Goal: Task Accomplishment & Management: Complete application form

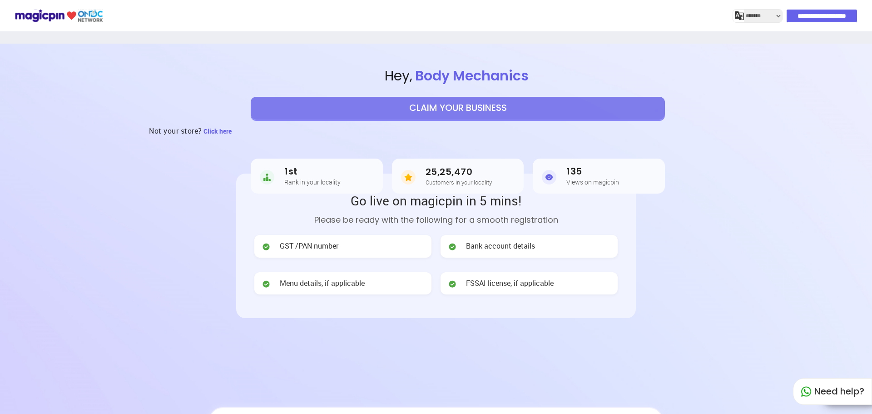
select select "*******"
click at [426, 113] on button "CLAIM YOUR BUSINESS" at bounding box center [458, 108] width 414 height 23
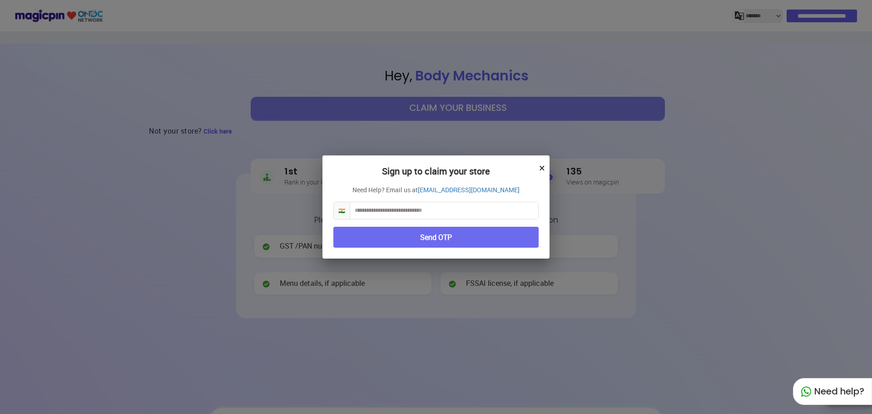
click at [434, 207] on input "text" at bounding box center [444, 210] width 188 height 17
click at [436, 230] on button "Send OTP" at bounding box center [435, 237] width 205 height 21
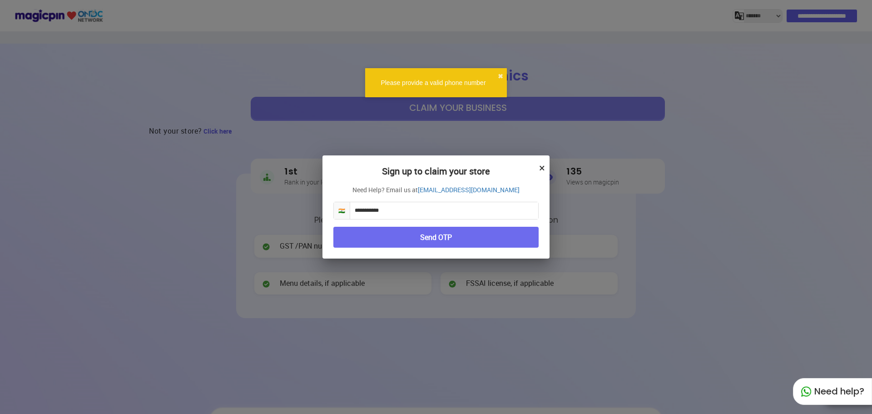
click at [358, 212] on input "**********" at bounding box center [444, 210] width 188 height 17
click at [356, 214] on input "**********" at bounding box center [444, 210] width 188 height 17
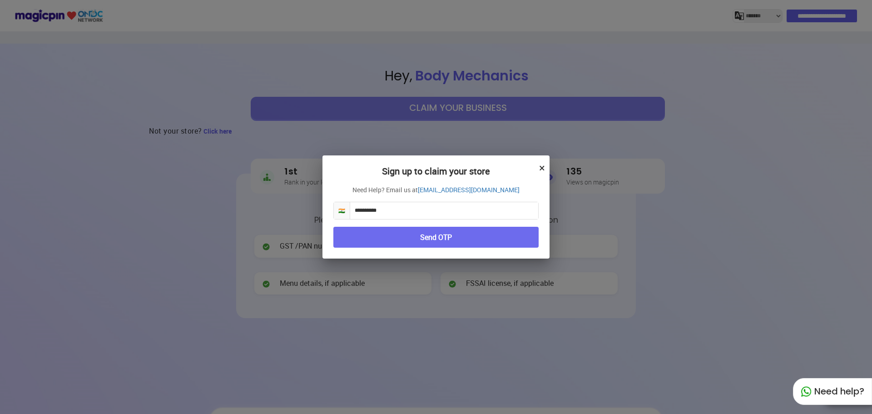
type input "**********"
click at [334, 222] on div "**********" at bounding box center [435, 207] width 227 height 104
click at [378, 258] on div "**********" at bounding box center [435, 207] width 227 height 104
click at [375, 239] on button "Send OTP" at bounding box center [435, 237] width 205 height 21
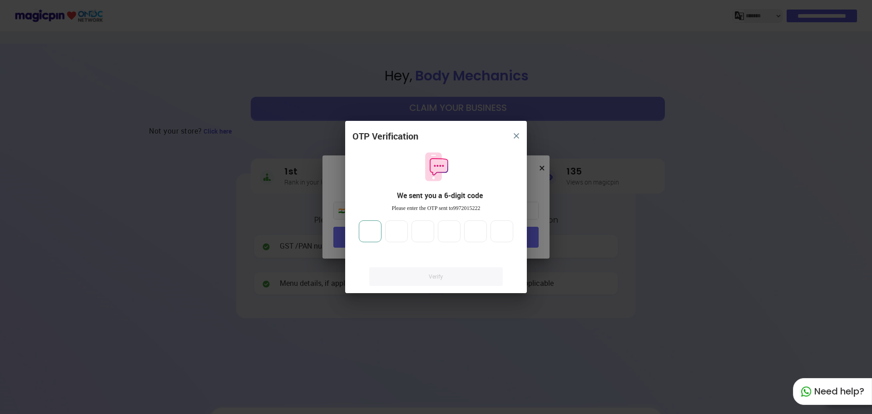
click at [376, 234] on input "number" at bounding box center [370, 231] width 23 height 22
type input "*"
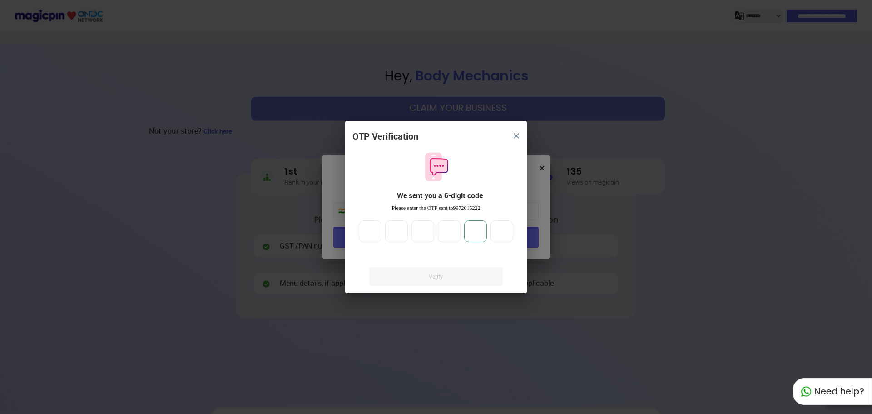
type input "*"
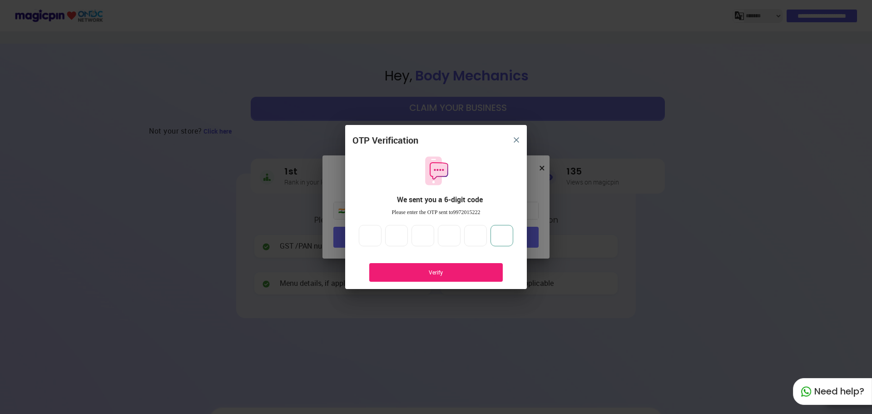
type input "*"
click at [453, 274] on div "Verify" at bounding box center [436, 272] width 106 height 8
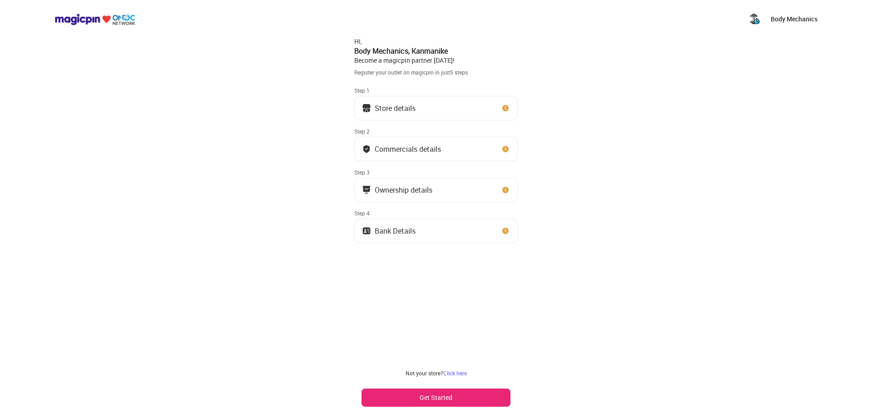
click at [400, 396] on button "Get Started" at bounding box center [435, 397] width 149 height 18
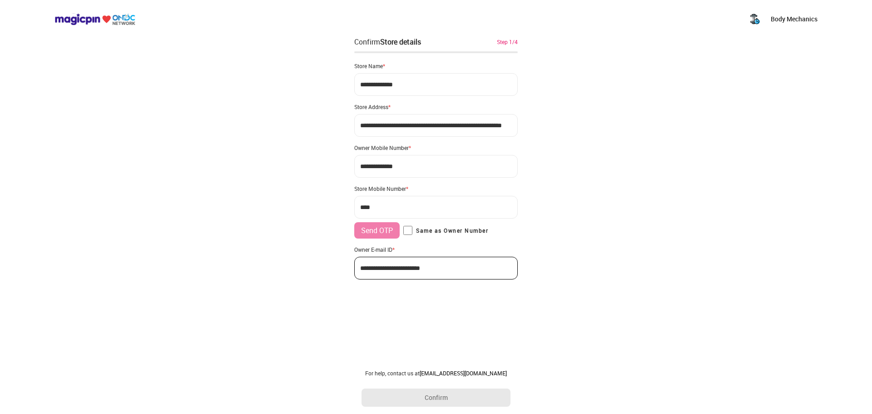
click at [399, 203] on input "***" at bounding box center [435, 207] width 163 height 23
click at [410, 187] on div "Store Mobile Number *" at bounding box center [435, 188] width 163 height 7
click at [408, 207] on input "***" at bounding box center [435, 207] width 163 height 23
click at [411, 225] on div "Send OTP Same as Owner Number" at bounding box center [435, 230] width 163 height 16
type input "**********"
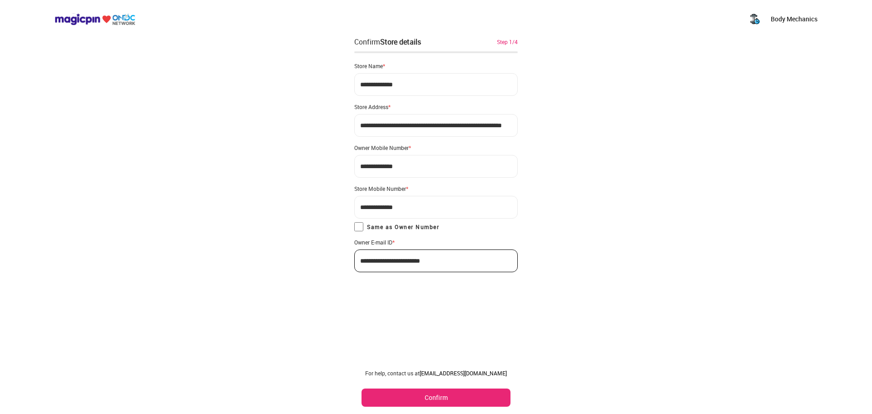
click at [453, 395] on button "Confirm" at bounding box center [435, 397] width 149 height 18
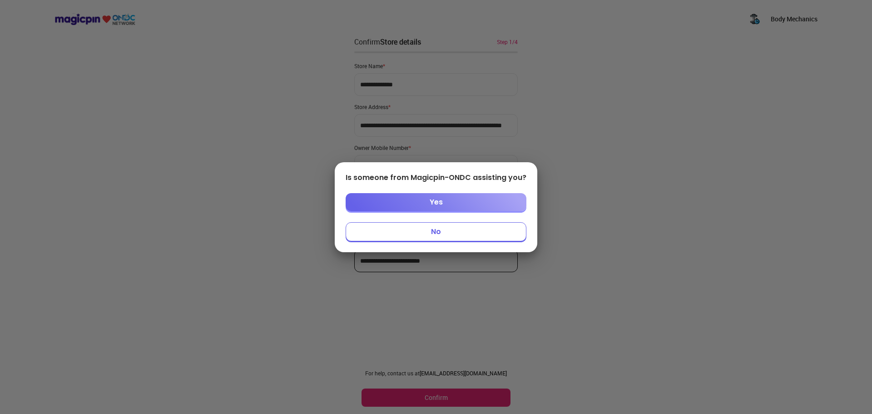
click at [463, 208] on button "Yes" at bounding box center [435, 202] width 181 height 18
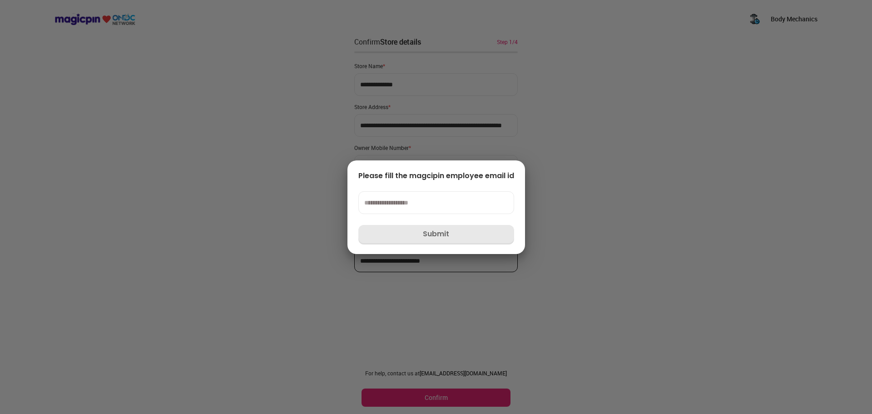
click at [425, 222] on div "Please fill the magcipin employee email id Submit" at bounding box center [436, 207] width 156 height 72
click at [429, 200] on input at bounding box center [436, 202] width 156 height 23
click at [618, 237] on div at bounding box center [436, 207] width 872 height 414
click at [265, 212] on div at bounding box center [436, 207] width 872 height 414
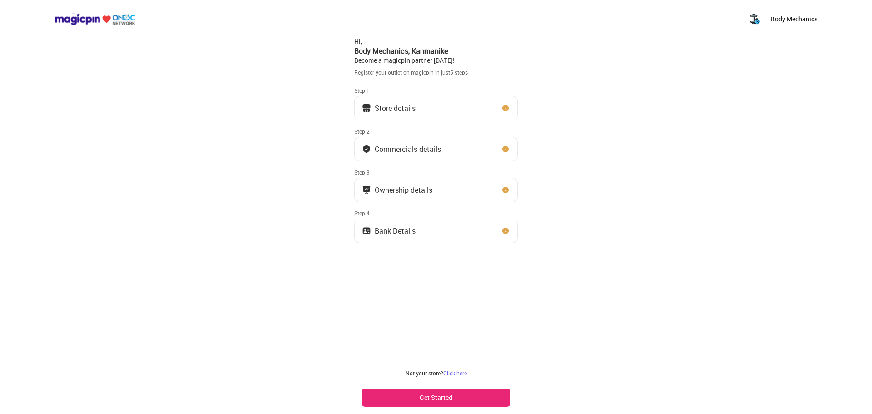
click at [450, 392] on button "Get Started" at bounding box center [435, 397] width 149 height 18
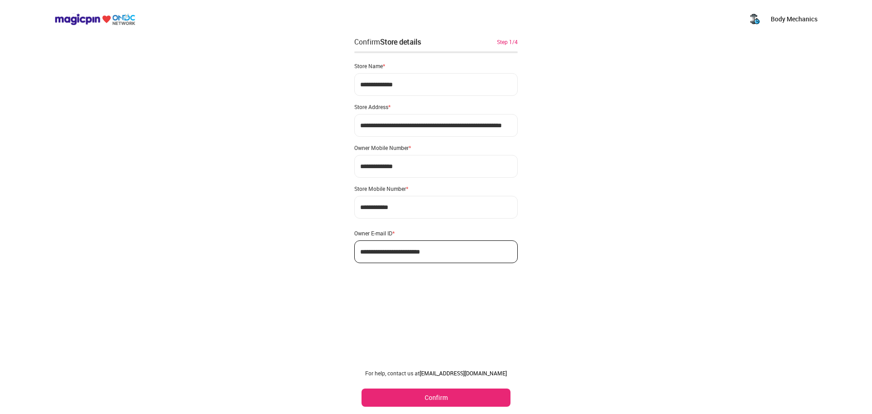
click at [455, 398] on button "Confirm" at bounding box center [435, 397] width 149 height 18
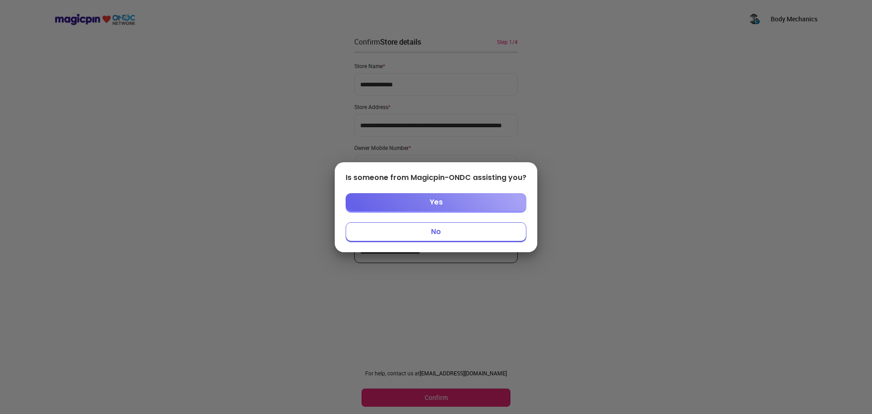
click at [449, 235] on button "No" at bounding box center [435, 231] width 181 height 19
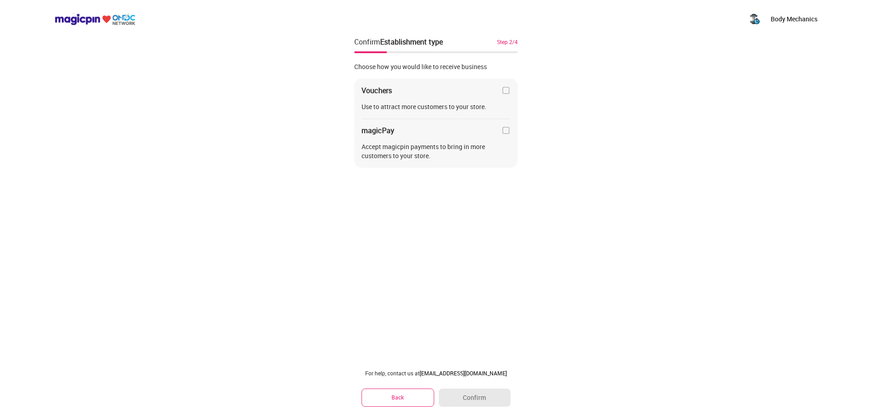
click at [503, 86] on img at bounding box center [505, 90] width 9 height 9
click at [503, 128] on img at bounding box center [505, 130] width 9 height 9
click at [478, 394] on button "Confirm" at bounding box center [475, 397] width 72 height 18
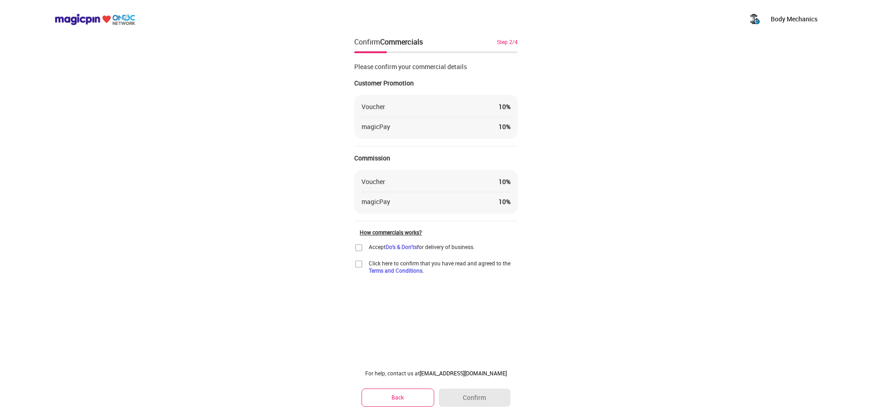
click at [358, 250] on img at bounding box center [358, 247] width 9 height 9
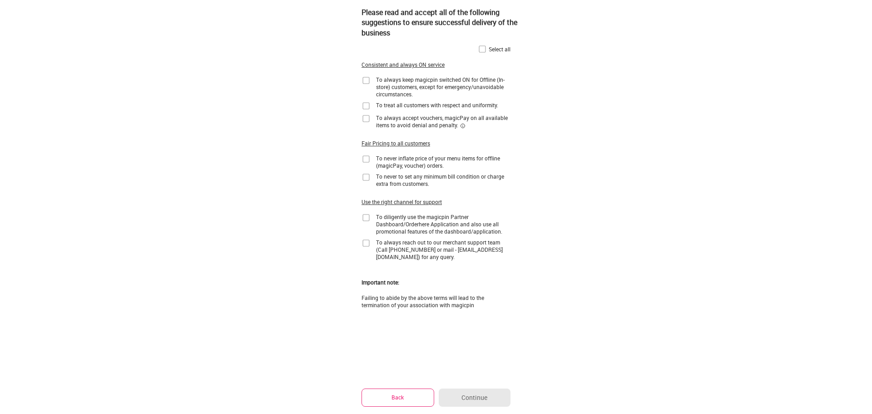
click at [478, 49] on img at bounding box center [482, 48] width 9 height 9
click at [467, 399] on button "Continue" at bounding box center [475, 397] width 72 height 18
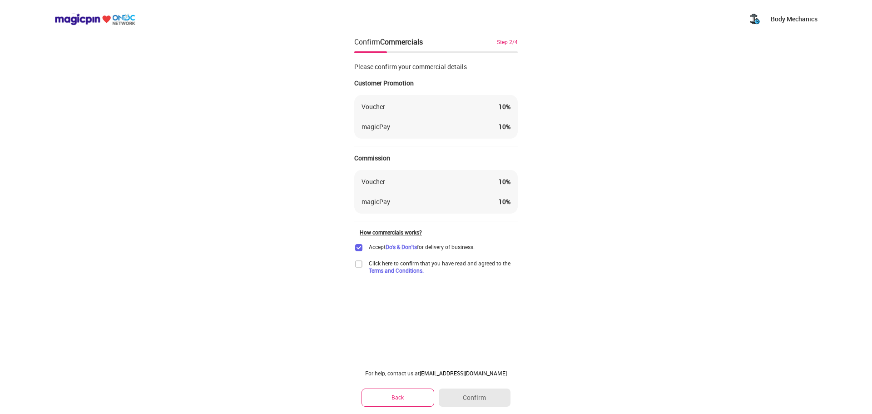
click at [468, 387] on div "For help, contact us at partner@magicpin.in Back Confirm" at bounding box center [435, 388] width 163 height 52
click at [356, 264] on img at bounding box center [358, 263] width 9 height 9
click at [472, 399] on button "Confirm" at bounding box center [475, 397] width 72 height 18
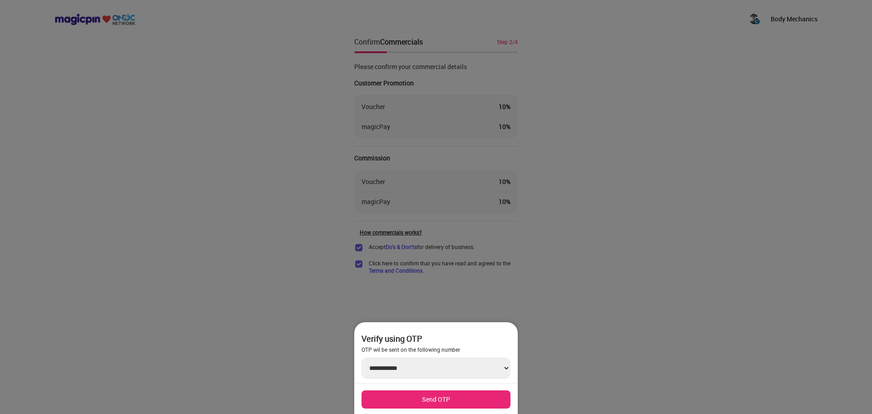
click at [457, 394] on button "Send OTP" at bounding box center [435, 399] width 149 height 18
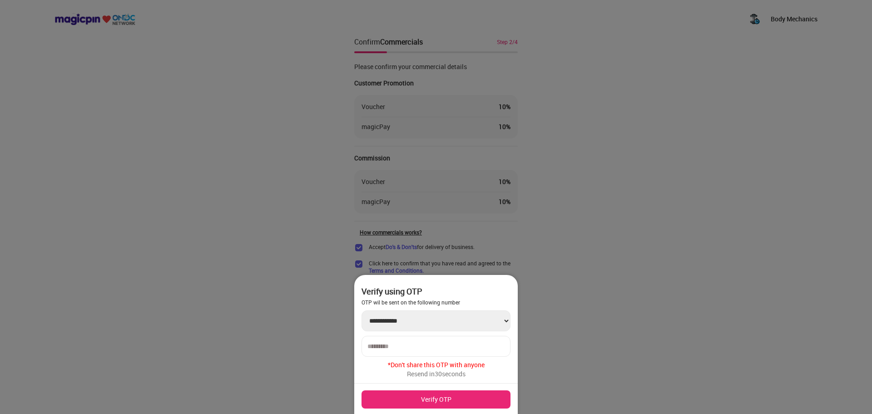
click at [429, 342] on input "number" at bounding box center [435, 345] width 137 height 7
type input "******"
click at [453, 393] on button "Verify OTP" at bounding box center [435, 399] width 149 height 18
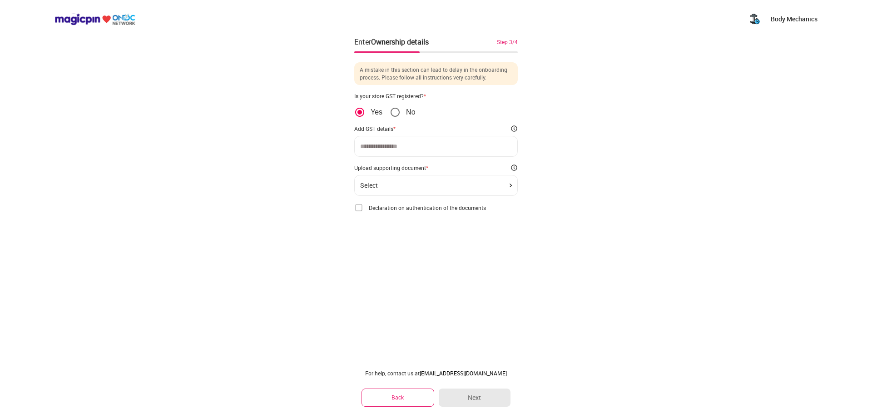
click at [404, 109] on span "No" at bounding box center [407, 112] width 15 height 9
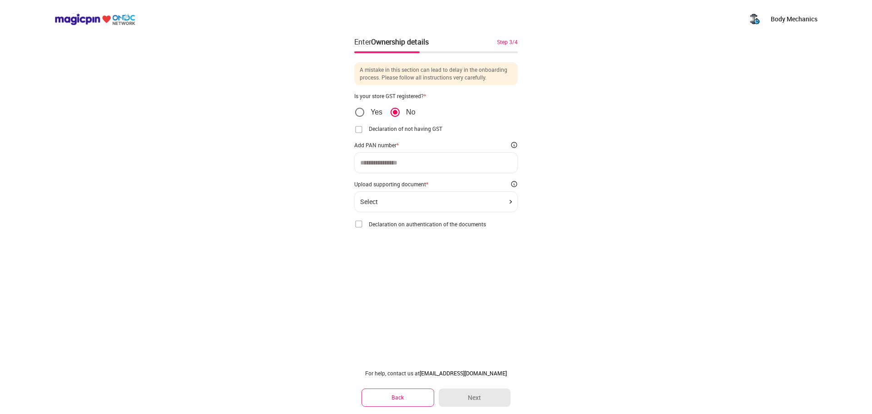
click at [408, 165] on input at bounding box center [436, 162] width 152 height 7
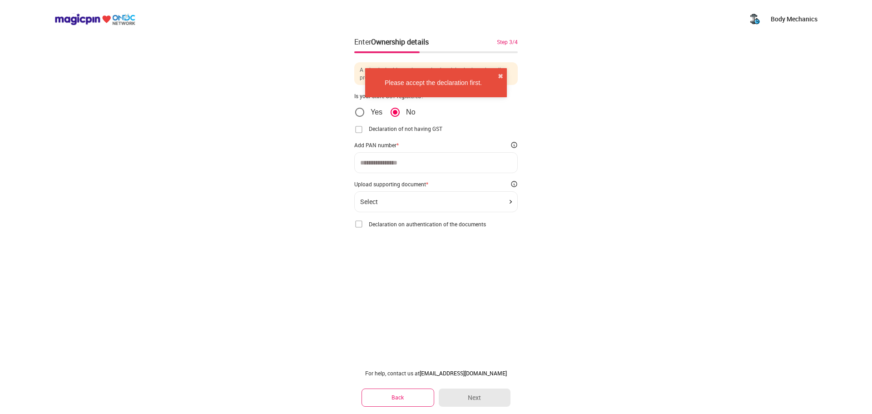
click at [408, 165] on input at bounding box center [436, 162] width 152 height 7
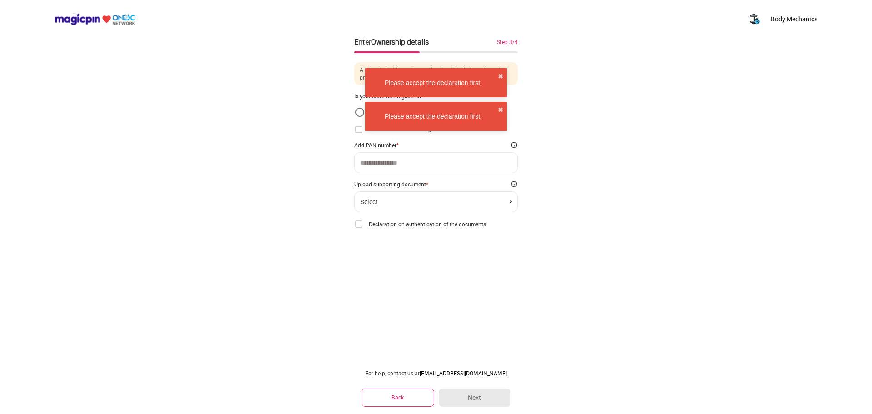
click at [358, 130] on img at bounding box center [358, 129] width 9 height 9
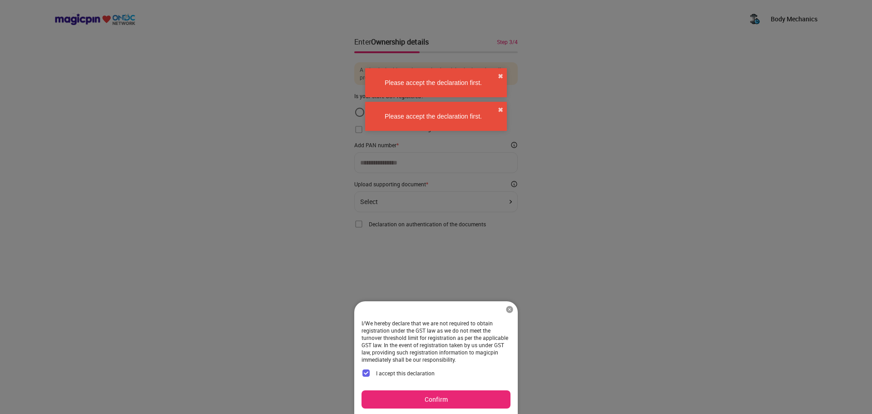
click at [463, 394] on button "Confirm" at bounding box center [435, 399] width 149 height 18
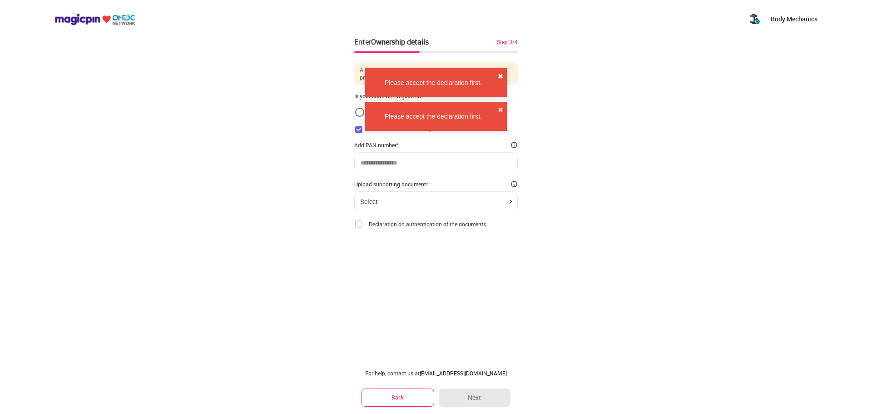
click at [501, 71] on div "Please accept the declaration first. ✖" at bounding box center [436, 82] width 142 height 29
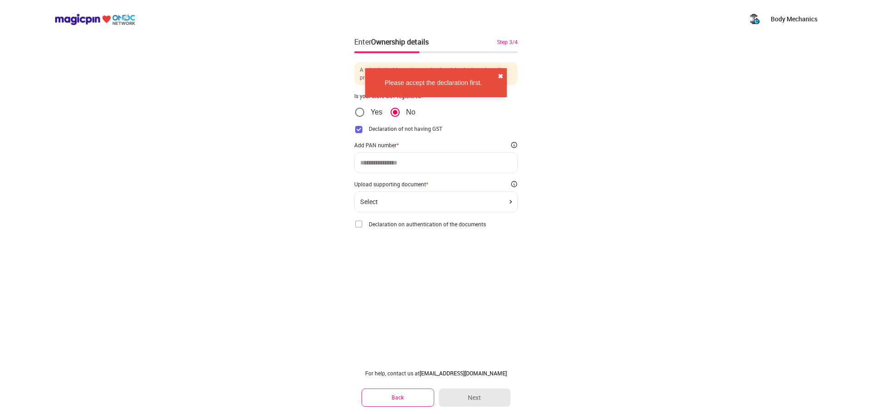
click at [498, 74] on button "✖" at bounding box center [500, 76] width 5 height 9
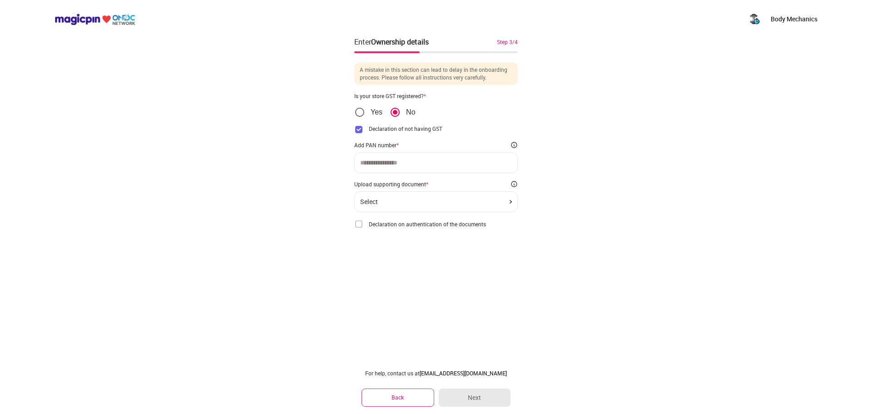
click at [449, 151] on div "Declaration of not having GST I/We hereby declare that we are not required to o…" at bounding box center [435, 149] width 163 height 48
click at [426, 202] on div "Select" at bounding box center [436, 201] width 152 height 7
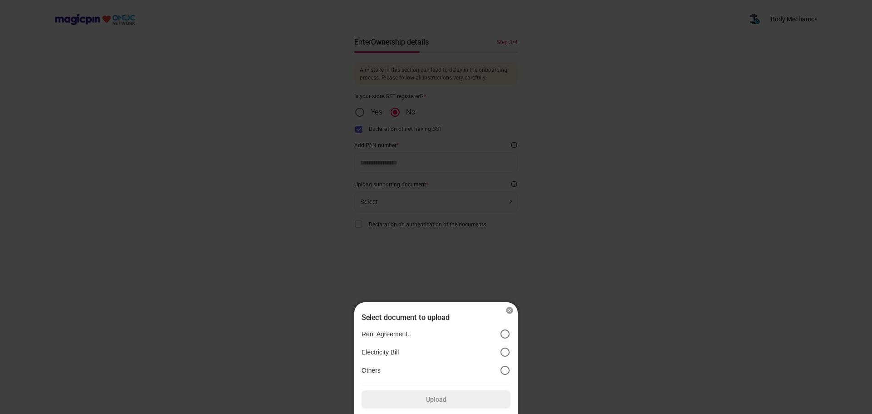
click at [493, 375] on div "Rent Agreement.. Electricity Bill Others" at bounding box center [435, 352] width 149 height 54
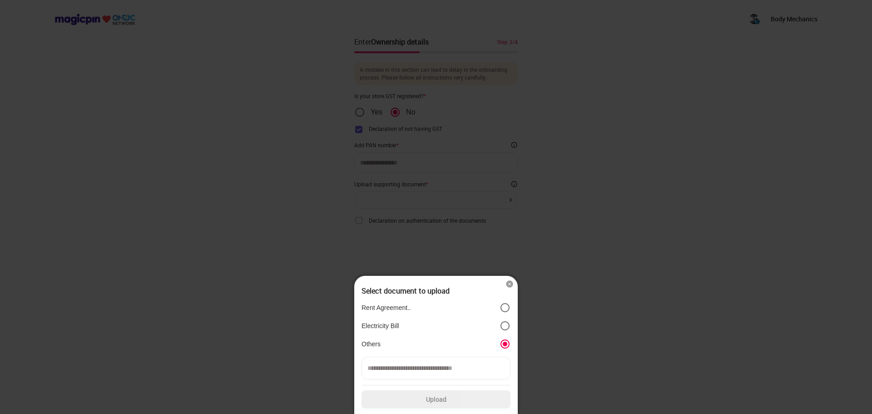
click at [482, 373] on input at bounding box center [435, 367] width 149 height 23
click at [466, 361] on input at bounding box center [435, 367] width 149 height 23
click at [501, 320] on icon "position" at bounding box center [504, 325] width 11 height 11
click at [478, 403] on label "Upload" at bounding box center [435, 399] width 149 height 18
click at [0, 0] on input "Upload" at bounding box center [0, 0] width 0 height 0
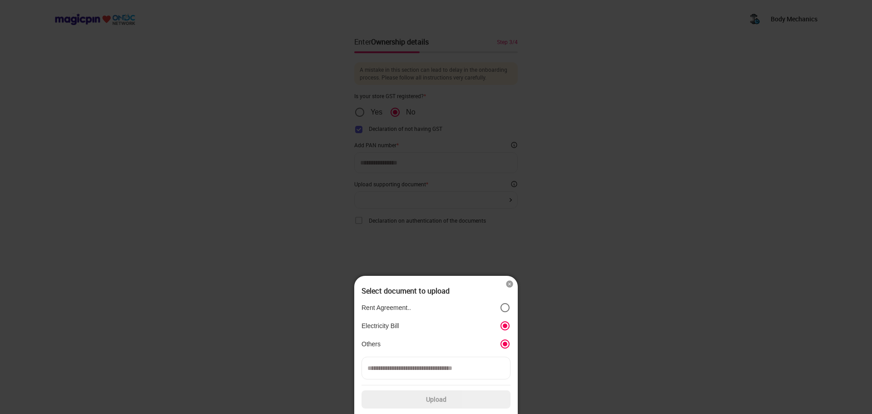
click at [511, 282] on img at bounding box center [509, 283] width 9 height 9
